Goal: Task Accomplishment & Management: Complete application form

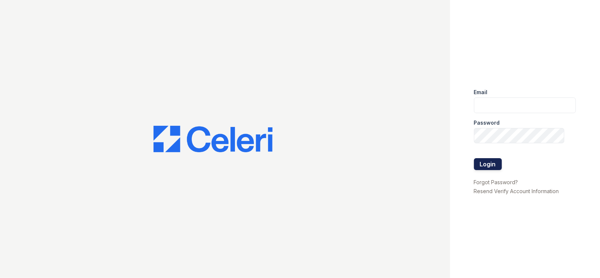
type input "[DOMAIN_NAME][EMAIL_ADDRESS][DOMAIN_NAME]"
click at [484, 163] on button "Login" at bounding box center [488, 164] width 28 height 12
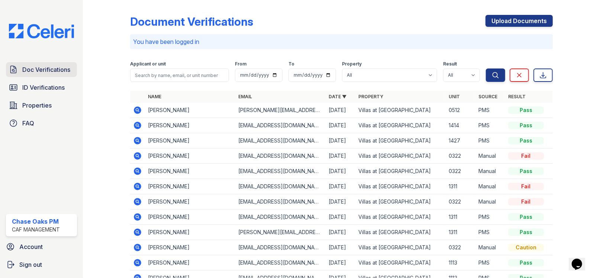
click at [37, 70] on span "Doc Verifications" at bounding box center [46, 69] width 48 height 9
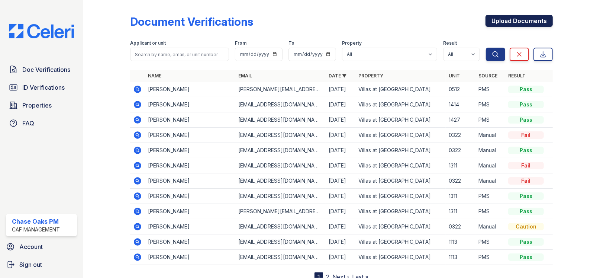
click at [543, 15] on link "Upload Documents" at bounding box center [518, 21] width 67 height 12
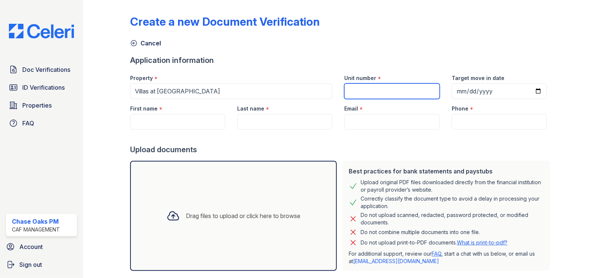
click at [383, 90] on input "Unit number" at bounding box center [391, 91] width 95 height 16
type input "1124"
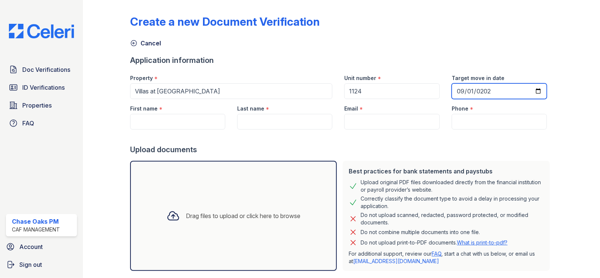
type input "[DATE]"
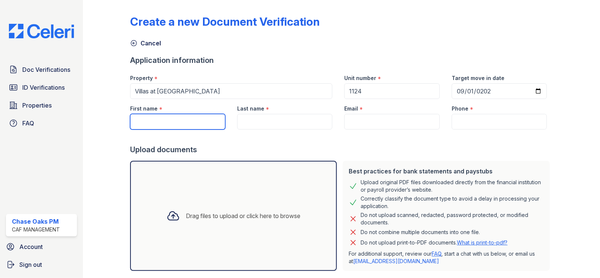
click at [146, 125] on input "First name" at bounding box center [177, 122] width 95 height 16
type input "[PERSON_NAME]"
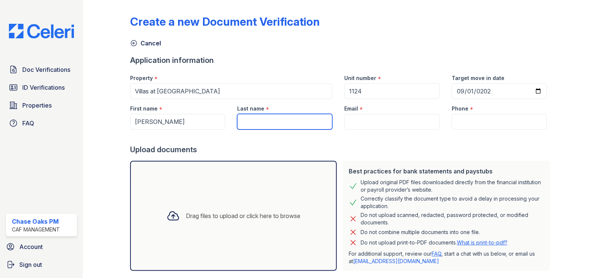
click at [259, 123] on input "Last name" at bounding box center [284, 122] width 95 height 16
type input "[PERSON_NAME]"
click at [379, 109] on div "Email *" at bounding box center [391, 106] width 95 height 15
click at [384, 129] on div at bounding box center [341, 136] width 423 height 15
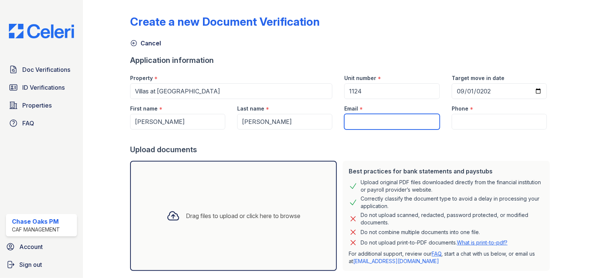
click at [382, 122] on input "Email" at bounding box center [391, 122] width 95 height 16
paste input "[EMAIL_ADDRESS][DOMAIN_NAME]"
type input "[EMAIL_ADDRESS][DOMAIN_NAME]"
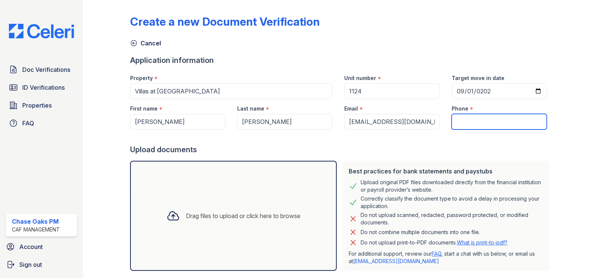
click at [479, 126] on input "Phone" at bounding box center [499, 122] width 95 height 16
paste input "[PHONE_NUMBER]"
type input "[PHONE_NUMBER]"
click at [175, 214] on icon at bounding box center [173, 215] width 13 height 13
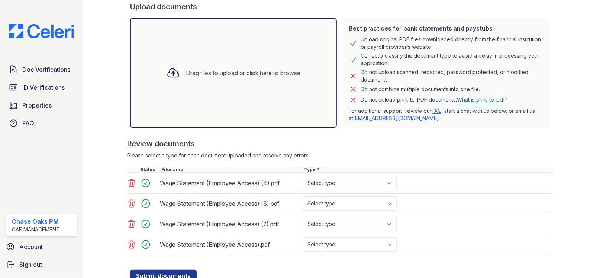
scroll to position [170, 0]
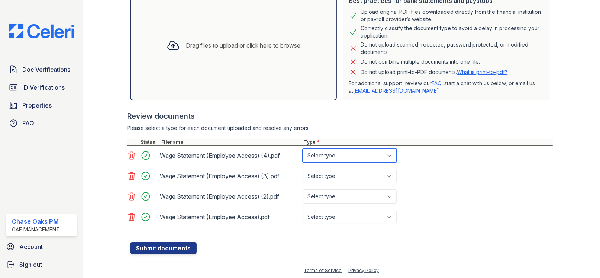
click at [354, 152] on select "Select type Paystub Bank Statement Offer Letter Tax Documents Benefit Award Let…" at bounding box center [350, 155] width 94 height 14
select select "paystub"
click at [303, 148] on select "Select type Paystub Bank Statement Offer Letter Tax Documents Benefit Award Let…" at bounding box center [350, 155] width 94 height 14
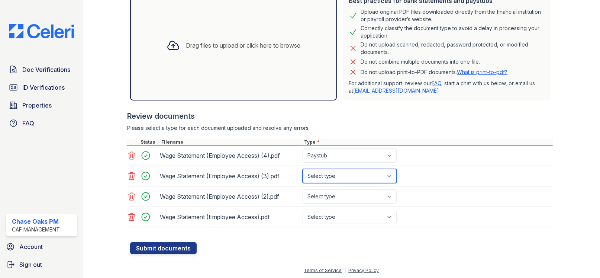
click at [352, 172] on select "Select type Paystub Bank Statement Offer Letter Tax Documents Benefit Award Let…" at bounding box center [350, 176] width 94 height 14
select select "paystub"
click at [303, 169] on select "Select type Paystub Bank Statement Offer Letter Tax Documents Benefit Award Let…" at bounding box center [350, 176] width 94 height 14
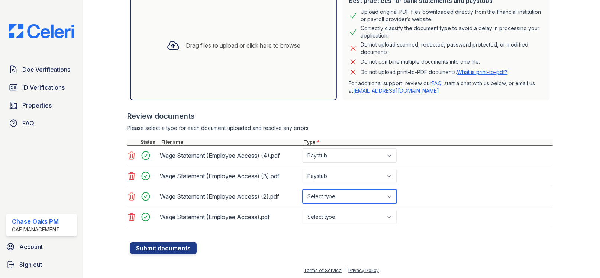
click at [346, 191] on select "Select type Paystub Bank Statement Offer Letter Tax Documents Benefit Award Let…" at bounding box center [350, 196] width 94 height 14
select select "paystub"
click at [303, 189] on select "Select type Paystub Bank Statement Offer Letter Tax Documents Benefit Award Let…" at bounding box center [350, 196] width 94 height 14
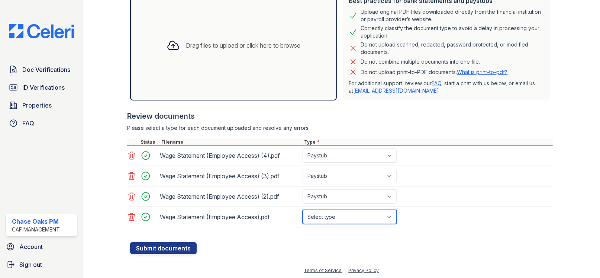
click at [333, 217] on select "Select type Paystub Bank Statement Offer Letter Tax Documents Benefit Award Let…" at bounding box center [350, 217] width 94 height 14
select select "paystub"
click at [303, 210] on select "Select type Paystub Bank Statement Offer Letter Tax Documents Benefit Award Let…" at bounding box center [350, 217] width 94 height 14
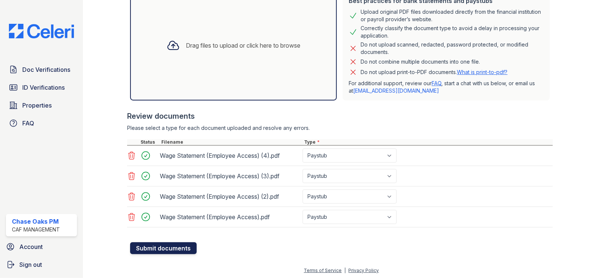
click at [166, 249] on button "Submit documents" at bounding box center [163, 248] width 67 height 12
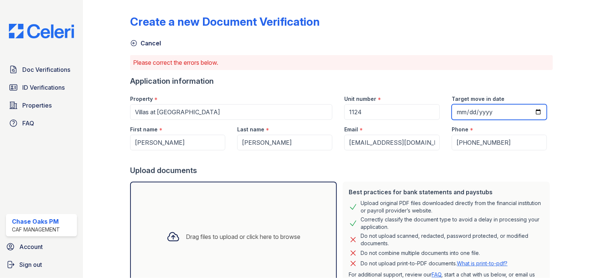
click at [515, 112] on input "[DATE]" at bounding box center [499, 112] width 95 height 16
type input "[DATE]"
click at [385, 74] on div "Create a new Document Verification Cancel Please correct the errors below. Appl…" at bounding box center [341, 246] width 423 height 487
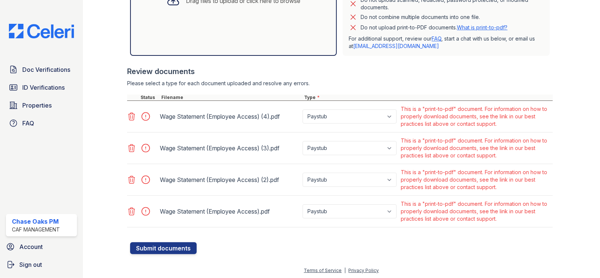
scroll to position [236, 0]
click at [163, 242] on button "Submit documents" at bounding box center [163, 247] width 67 height 12
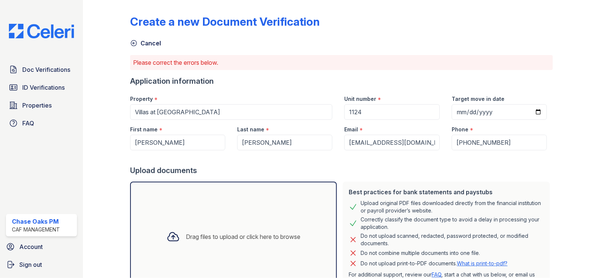
scroll to position [223, 0]
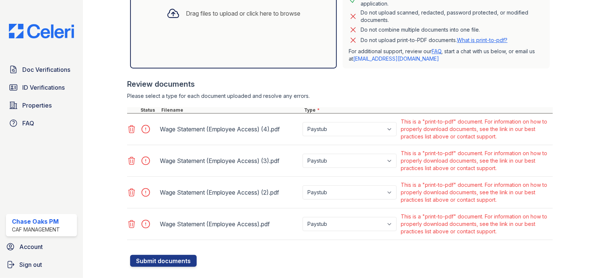
click at [461, 231] on div "This is a "print-to-pdf" document. For information on how to properly download …" at bounding box center [476, 224] width 151 height 22
